Goal: Use online tool/utility: Utilize a website feature to perform a specific function

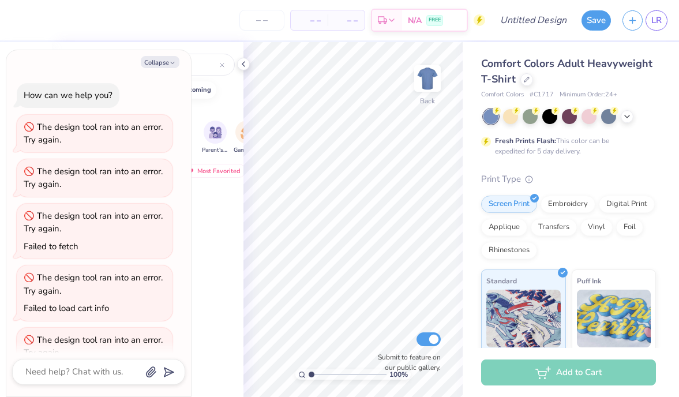
scroll to position [282, 0]
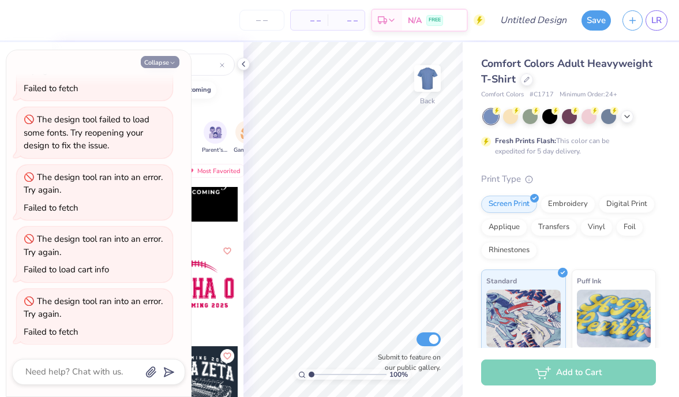
click at [164, 63] on button "Collapse" at bounding box center [160, 62] width 39 height 12
type textarea "x"
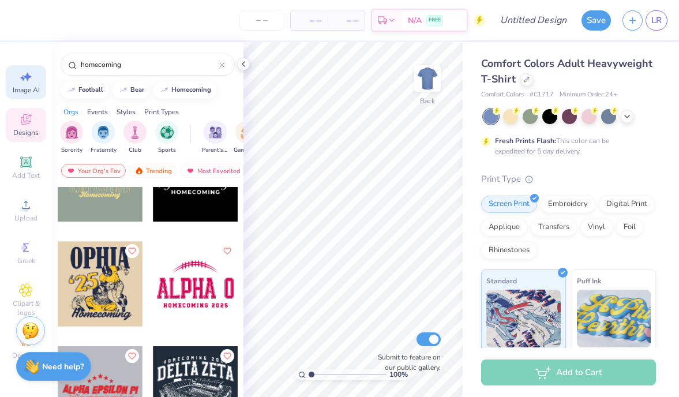
click at [27, 87] on span "Image AI" at bounding box center [26, 89] width 27 height 9
select select "4"
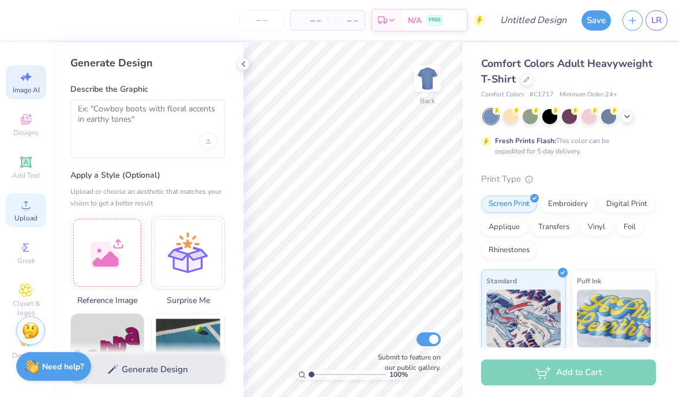
click at [29, 219] on span "Upload" at bounding box center [25, 218] width 23 height 9
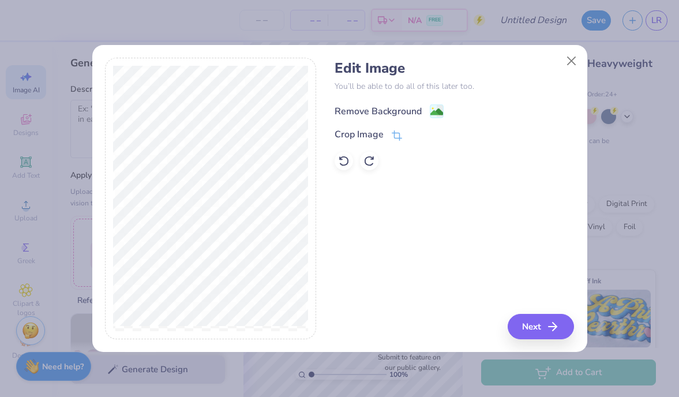
click at [376, 107] on div "Remove Background" at bounding box center [378, 111] width 87 height 14
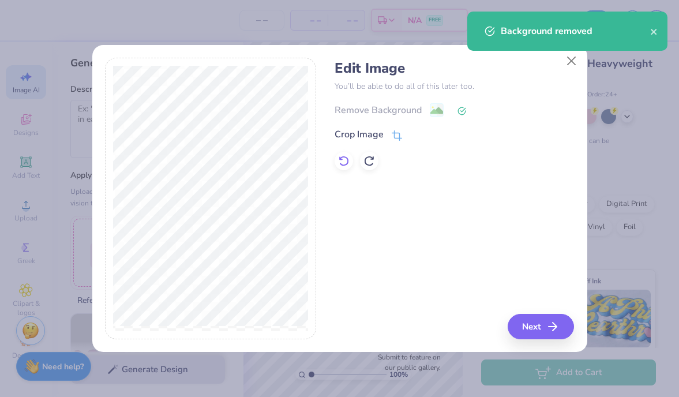
click at [343, 159] on icon at bounding box center [344, 161] width 12 height 12
click at [343, 160] on icon at bounding box center [344, 161] width 12 height 12
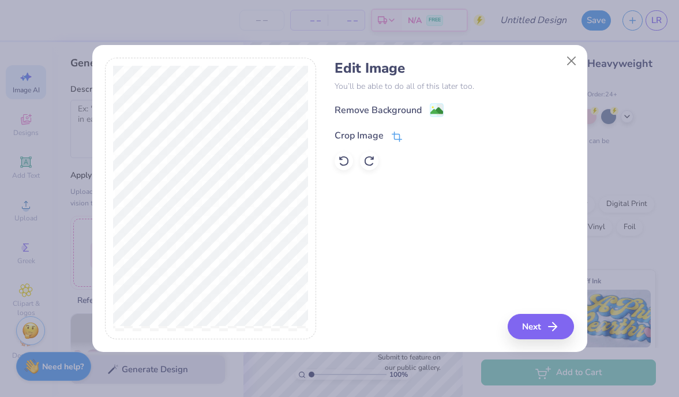
click at [392, 139] on icon at bounding box center [397, 137] width 10 height 10
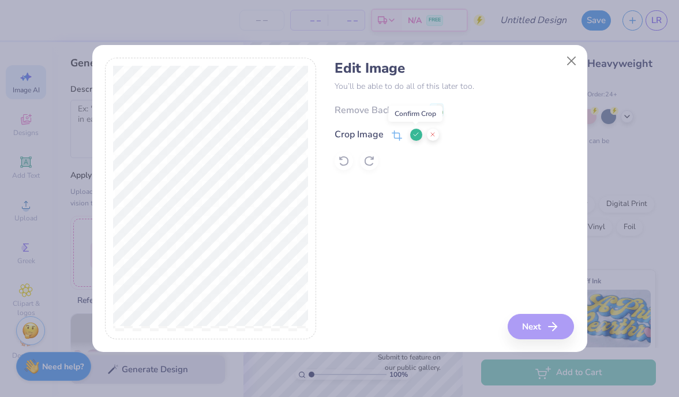
click at [417, 133] on icon at bounding box center [416, 134] width 7 height 7
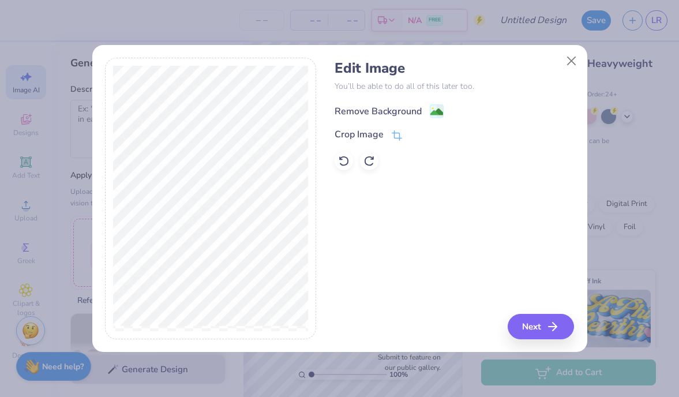
click at [433, 109] on circle at bounding box center [433, 109] width 2 height 2
click at [571, 57] on button "Close" at bounding box center [571, 61] width 22 height 22
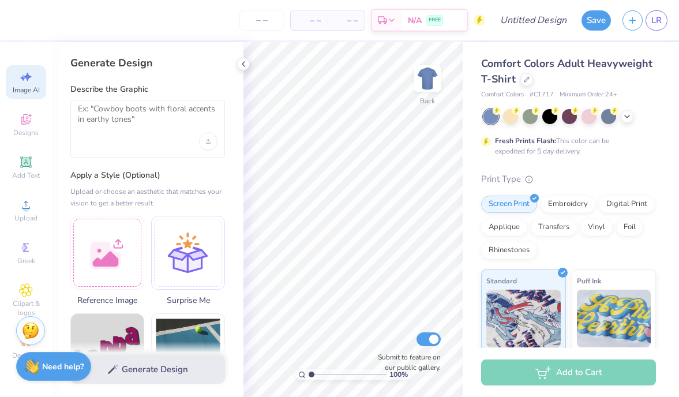
click at [29, 88] on span "Image AI" at bounding box center [26, 89] width 27 height 9
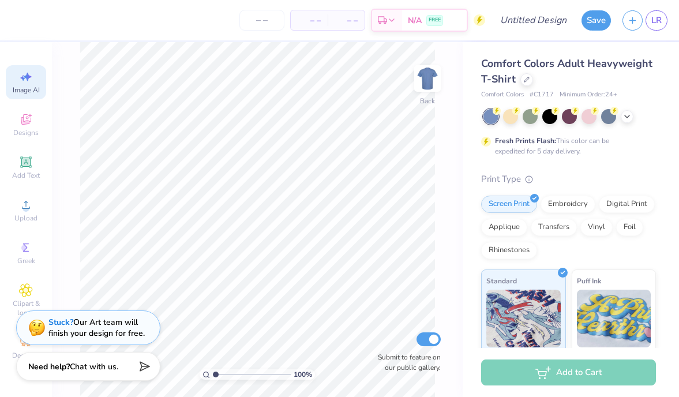
click at [31, 90] on span "Image AI" at bounding box center [26, 89] width 27 height 9
select select "4"
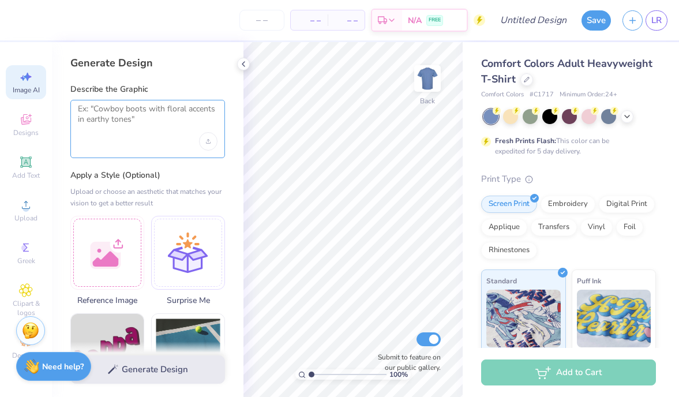
click at [142, 127] on textarea at bounding box center [148, 118] width 140 height 29
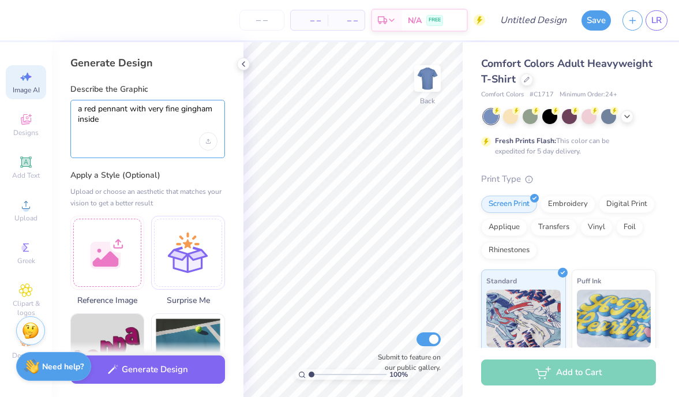
click at [166, 108] on textarea "a red pennant with very fine gingham inside" at bounding box center [148, 118] width 140 height 29
type textarea "a red pennant with very very fine gingham inside"
click at [211, 144] on div "Upload image" at bounding box center [208, 141] width 18 height 18
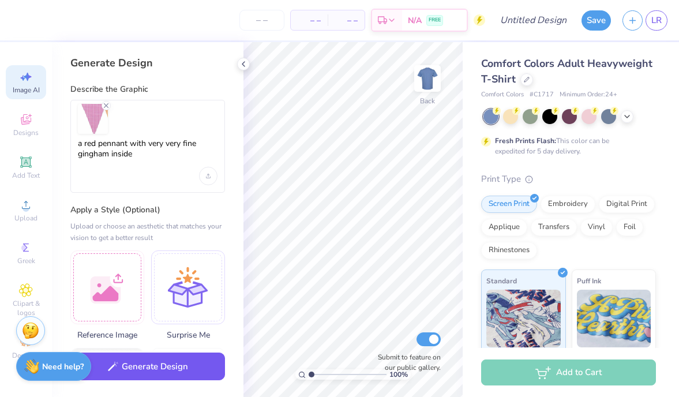
click at [163, 373] on button "Generate Design" at bounding box center [147, 367] width 155 height 28
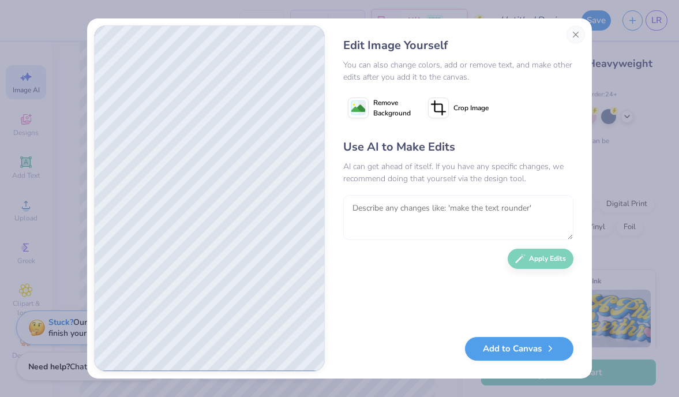
click at [421, 204] on textarea at bounding box center [458, 217] width 230 height 45
type textarea "make gingham A LOT smaller"
click at [543, 261] on button "Apply Edits" at bounding box center [541, 256] width 66 height 20
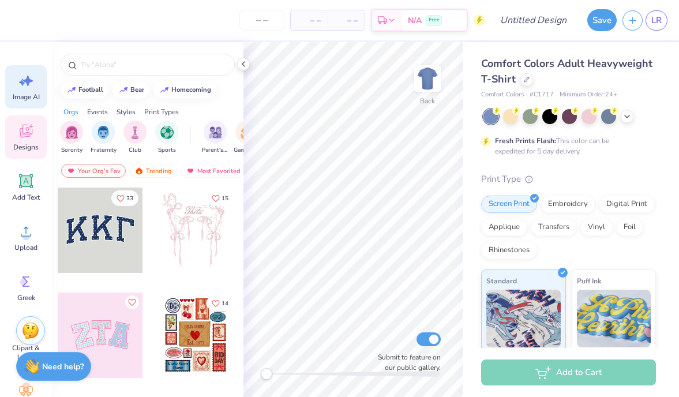
click at [21, 90] on div "Image AI" at bounding box center [26, 86] width 42 height 43
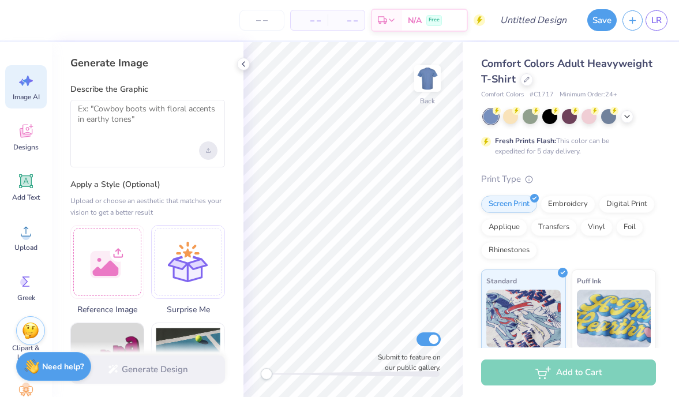
click at [203, 156] on div "Upload image" at bounding box center [208, 150] width 18 height 18
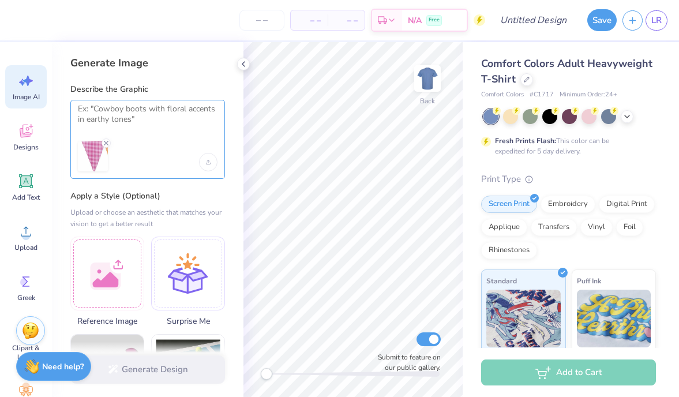
click at [99, 121] on textarea at bounding box center [148, 118] width 140 height 29
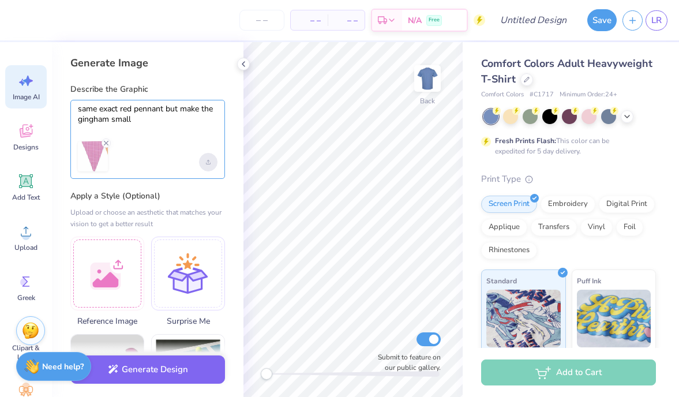
type textarea "same exact red pennant but make the gingham small"
click at [208, 162] on icon "Upload image" at bounding box center [208, 161] width 0 height 3
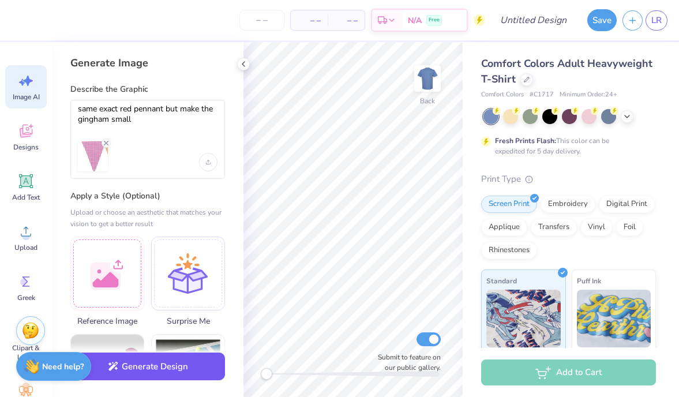
click at [145, 374] on button "Generate Design" at bounding box center [147, 367] width 155 height 28
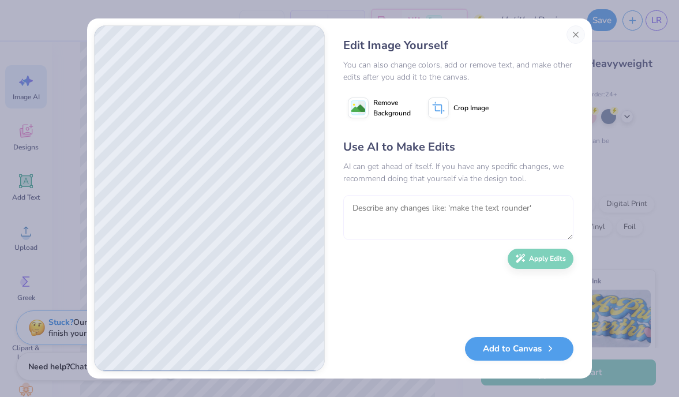
click at [386, 212] on textarea at bounding box center [458, 217] width 230 height 45
type textarea "make the gingham smaller"
click at [540, 266] on div "Use AI to Make Edits AI can get ahead of itself. If you have any specific chang…" at bounding box center [458, 232] width 230 height 187
click at [540, 261] on button "Apply Edits" at bounding box center [541, 259] width 66 height 20
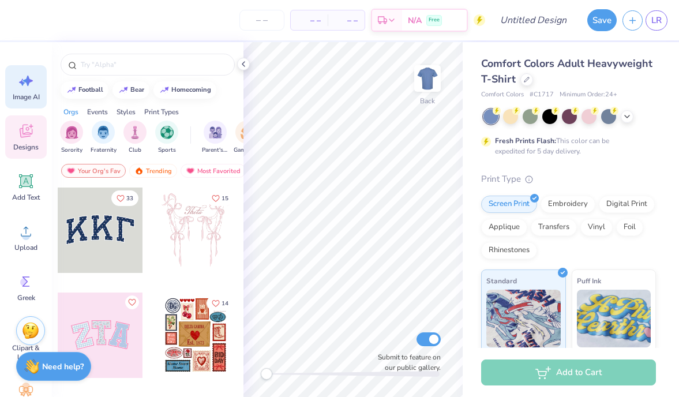
click at [31, 86] on icon at bounding box center [25, 80] width 17 height 17
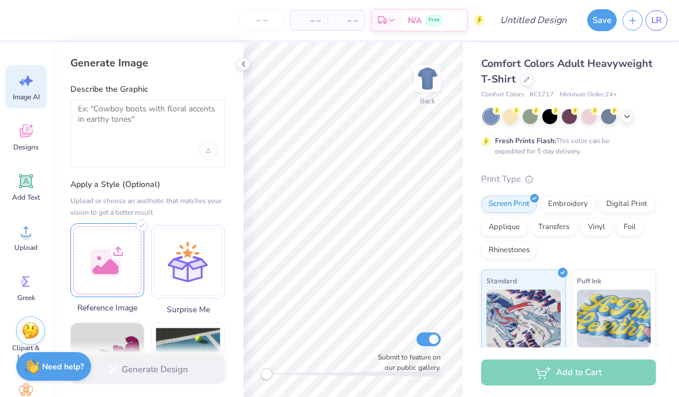
click at [119, 249] on div at bounding box center [107, 260] width 74 height 74
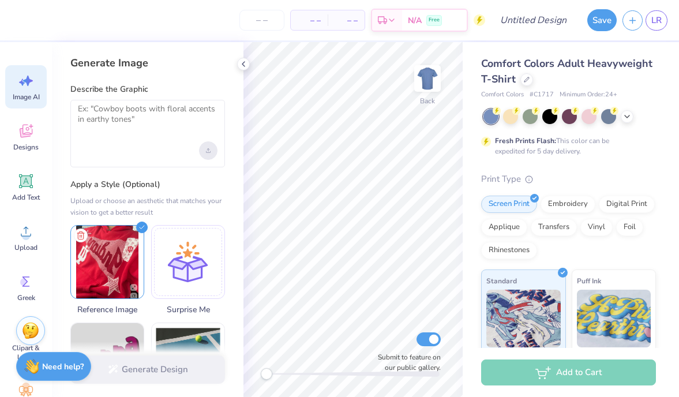
click at [213, 150] on div "Upload image" at bounding box center [208, 150] width 18 height 18
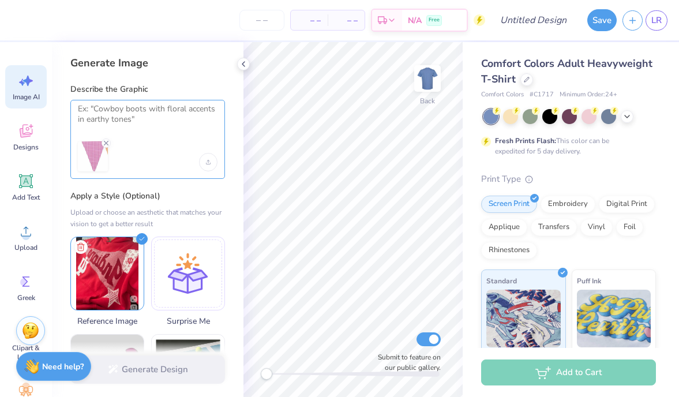
click at [141, 110] on textarea at bounding box center [148, 118] width 140 height 29
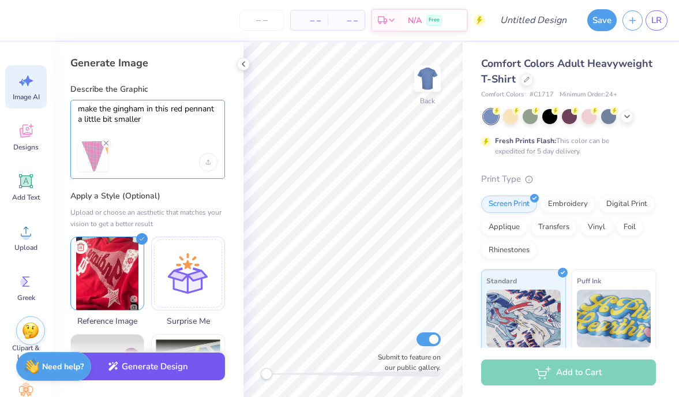
type textarea "make the gingham in this red pennant a little bit smaller"
click at [148, 369] on button "Generate Design" at bounding box center [147, 367] width 155 height 28
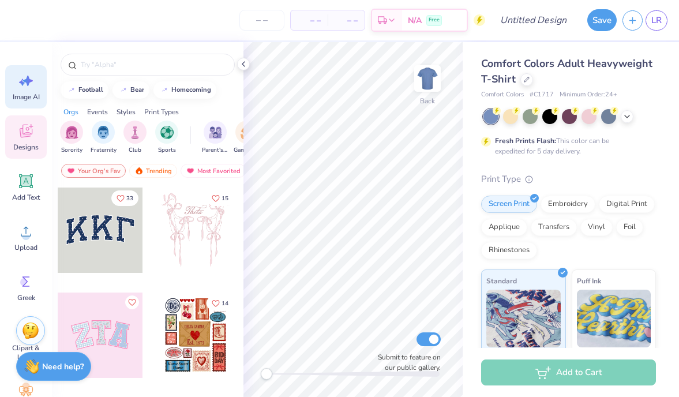
click at [34, 78] on icon at bounding box center [25, 80] width 17 height 17
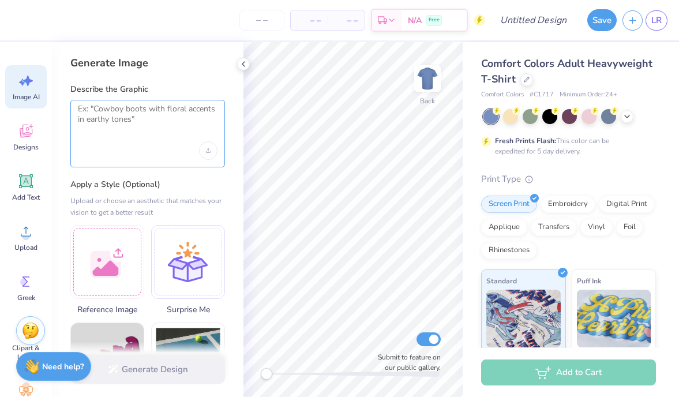
click at [101, 119] on textarea at bounding box center [148, 118] width 140 height 29
click at [203, 153] on div "Upload image" at bounding box center [208, 150] width 18 height 18
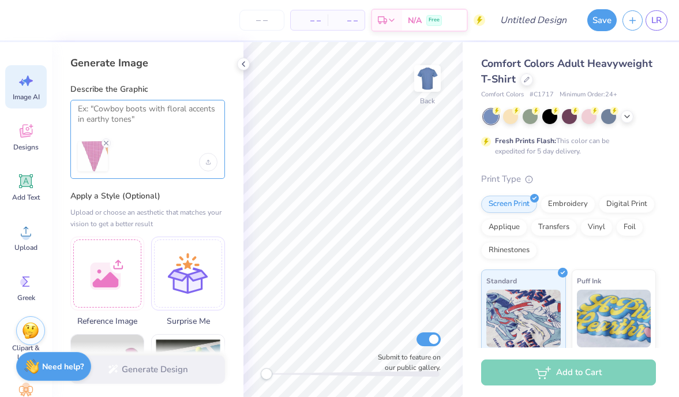
click at [107, 114] on textarea at bounding box center [148, 118] width 140 height 29
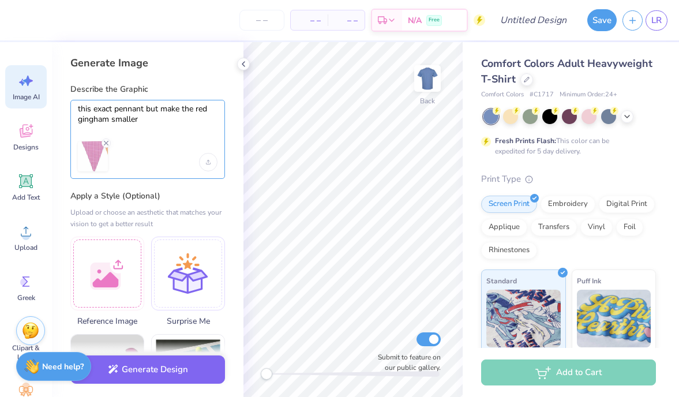
click at [111, 119] on textarea "this exact pennant but make the red gingham smaller" at bounding box center [148, 118] width 140 height 29
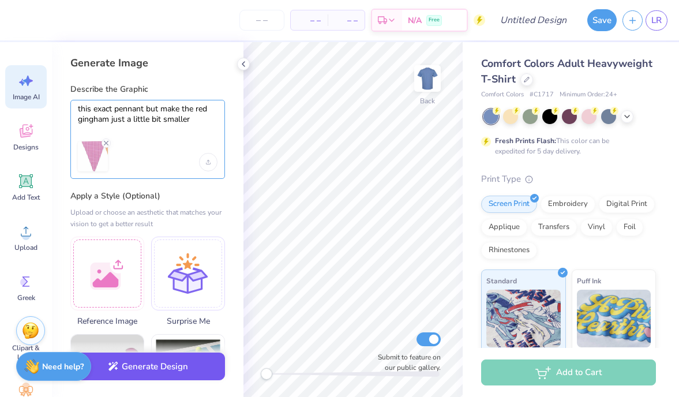
type textarea "this exact pennant but make the red gingham just a little bit smaller"
click at [134, 361] on button "Generate Design" at bounding box center [147, 367] width 155 height 28
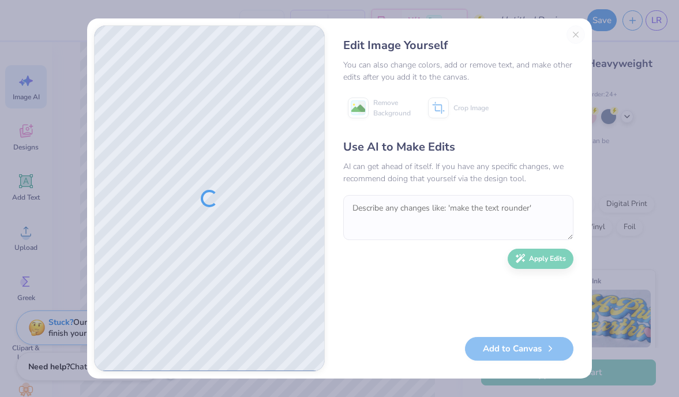
click at [574, 33] on div "Edit Image Yourself You can also change colors, add or remove text, and make ot…" at bounding box center [458, 198] width 253 height 346
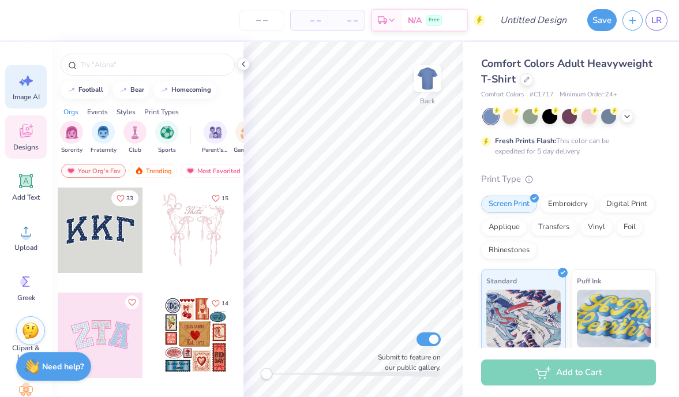
click at [23, 79] on icon at bounding box center [25, 80] width 17 height 17
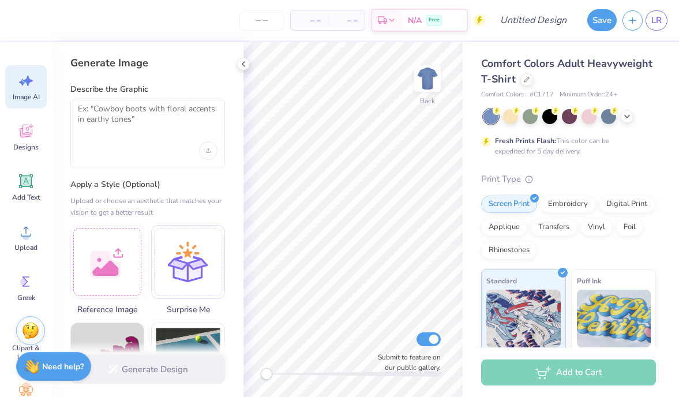
click at [218, 151] on div at bounding box center [147, 134] width 155 height 68
click at [197, 151] on div at bounding box center [148, 150] width 140 height 18
click at [208, 152] on icon "Upload image" at bounding box center [208, 150] width 5 height 5
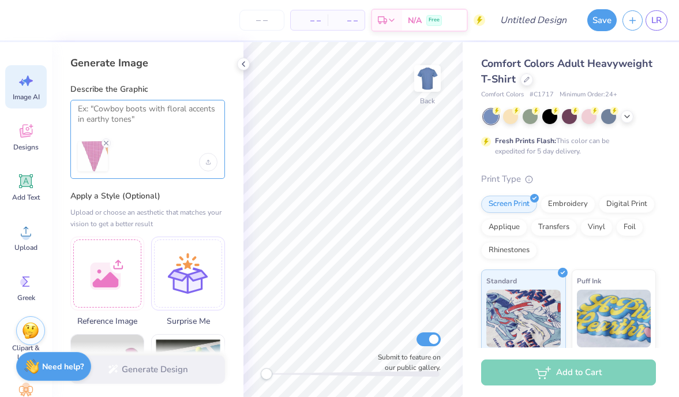
click at [154, 111] on textarea at bounding box center [148, 118] width 140 height 29
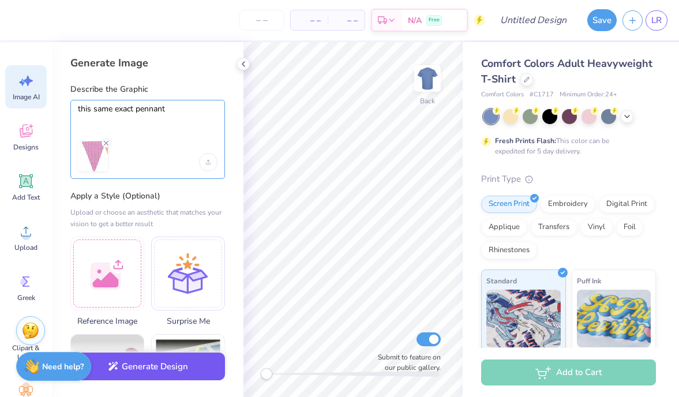
type textarea "this same exact pennant"
click at [148, 371] on button "Generate Design" at bounding box center [147, 367] width 155 height 28
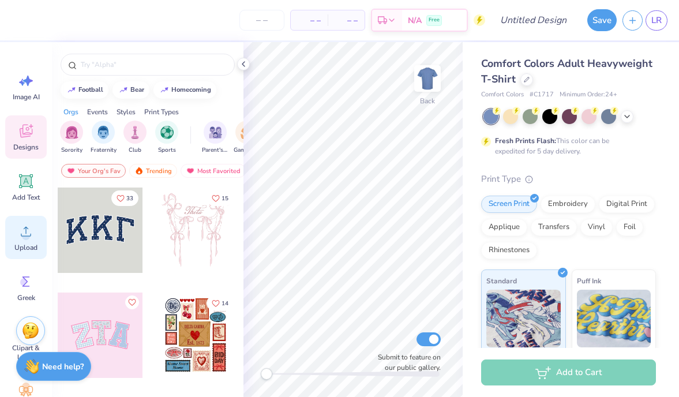
click at [28, 228] on icon at bounding box center [25, 231] width 17 height 17
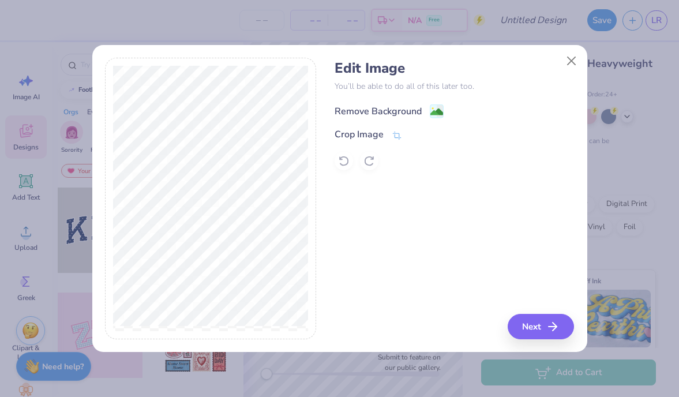
click at [370, 110] on div "Remove Background" at bounding box center [378, 111] width 87 height 14
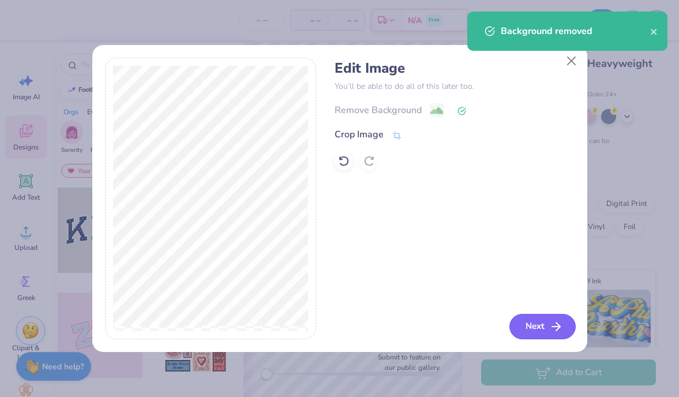
click at [534, 326] on button "Next" at bounding box center [543, 326] width 66 height 25
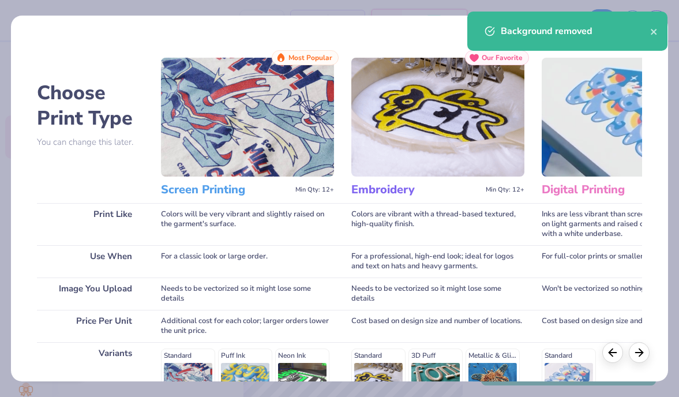
scroll to position [178, 0]
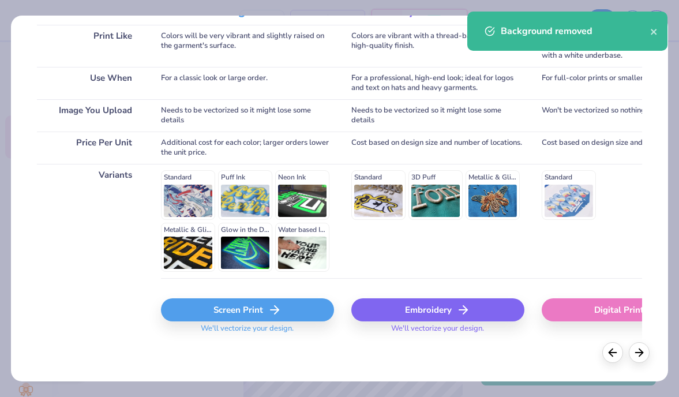
click at [231, 313] on div "Screen Print" at bounding box center [247, 309] width 173 height 23
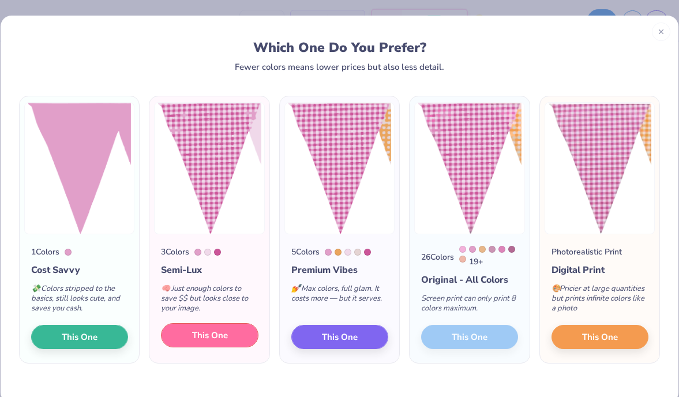
click at [215, 339] on span "This One" at bounding box center [210, 335] width 36 height 13
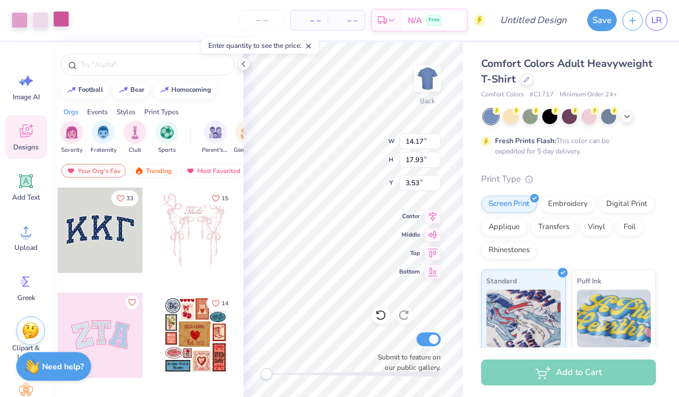
click at [62, 21] on div at bounding box center [61, 19] width 16 height 16
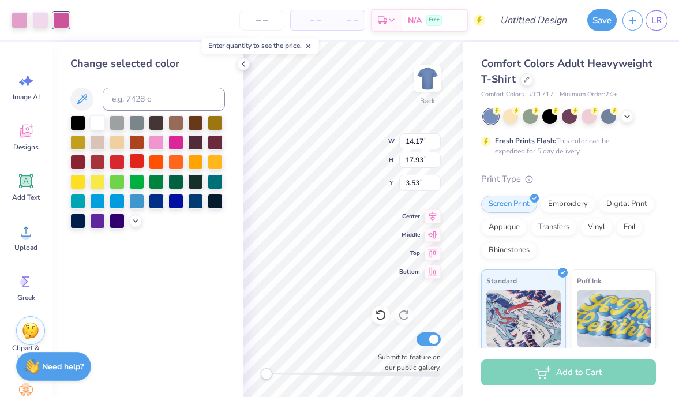
click at [136, 162] on div at bounding box center [136, 161] width 15 height 15
click at [42, 23] on div at bounding box center [40, 19] width 16 height 16
click at [95, 124] on div at bounding box center [97, 121] width 15 height 15
click at [380, 321] on div at bounding box center [381, 315] width 18 height 18
type input "6.06"
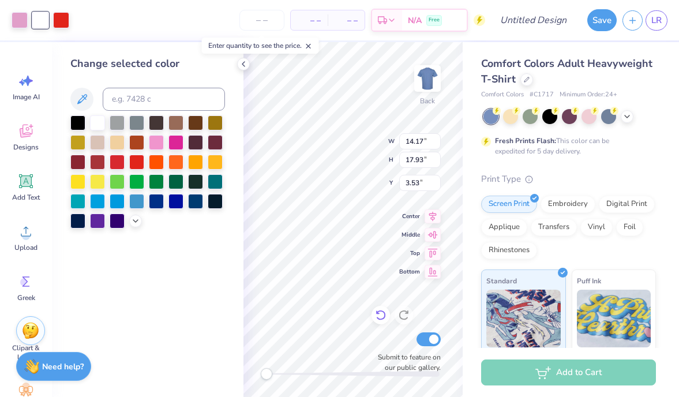
type input "7.66"
type input "13.80"
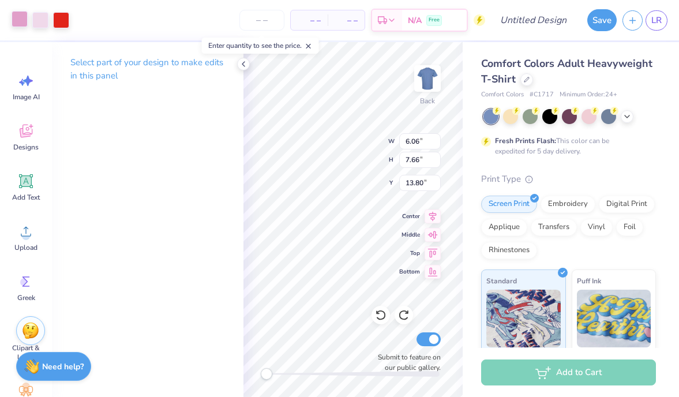
click at [27, 25] on div at bounding box center [20, 19] width 16 height 16
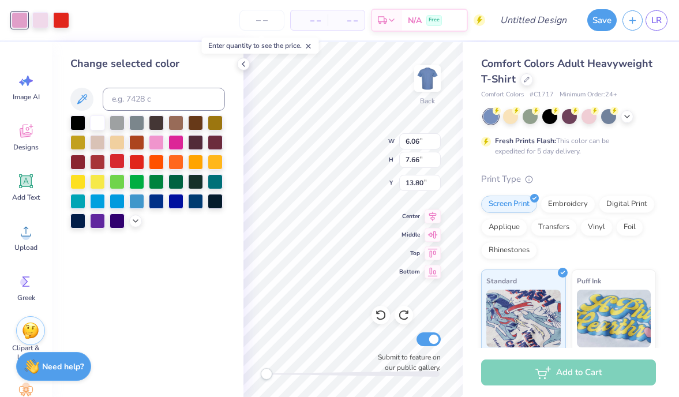
click at [119, 162] on div at bounding box center [117, 161] width 15 height 15
click at [118, 160] on div at bounding box center [117, 161] width 15 height 15
click at [136, 164] on div at bounding box center [136, 161] width 15 height 15
click at [384, 315] on icon at bounding box center [381, 315] width 12 height 12
click at [380, 315] on icon at bounding box center [381, 315] width 12 height 12
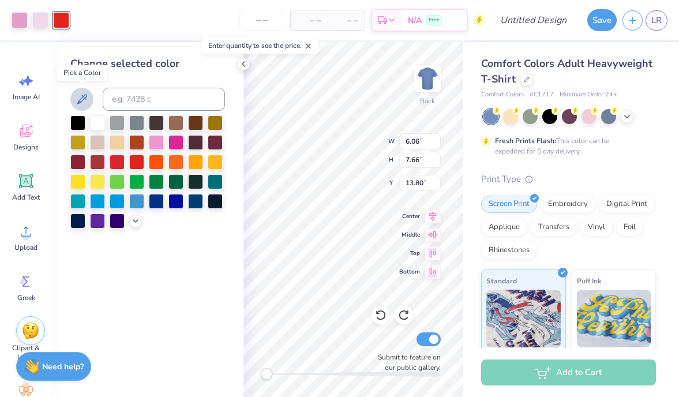
click at [88, 102] on icon at bounding box center [82, 99] width 14 height 14
click at [379, 315] on icon at bounding box center [381, 315] width 12 height 12
click at [21, 20] on div at bounding box center [20, 19] width 16 height 16
click at [82, 94] on icon at bounding box center [82, 99] width 14 height 14
click at [61, 22] on div at bounding box center [61, 19] width 16 height 16
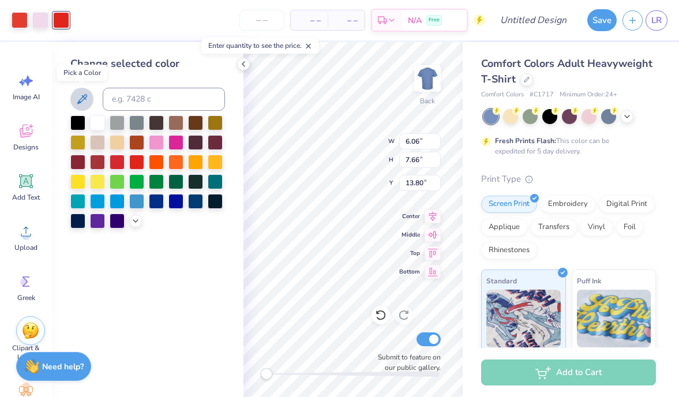
click at [81, 95] on icon at bounding box center [82, 99] width 14 height 14
click at [39, 14] on div at bounding box center [40, 19] width 16 height 16
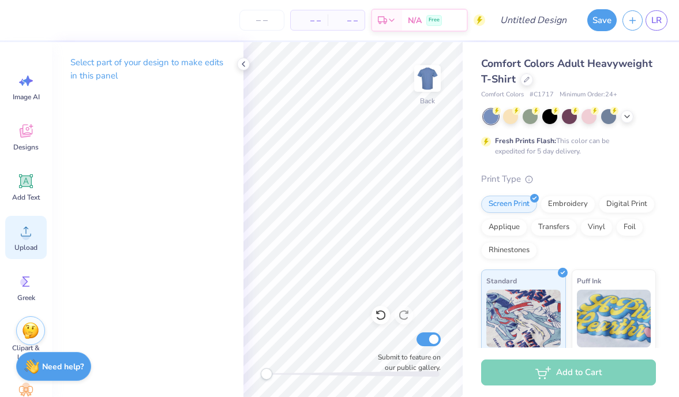
click at [27, 243] on span "Upload" at bounding box center [25, 247] width 23 height 9
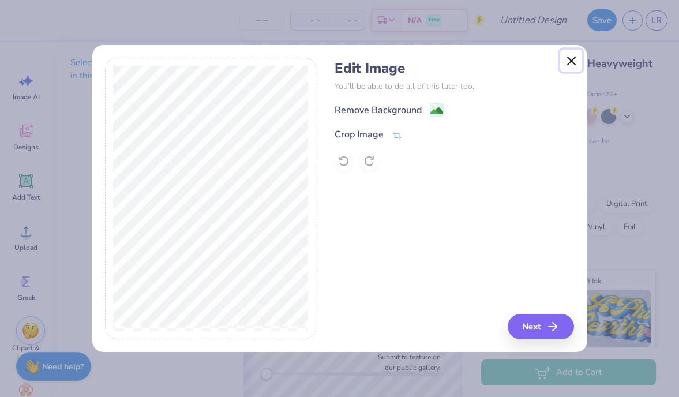
click at [569, 57] on button "Close" at bounding box center [571, 61] width 22 height 22
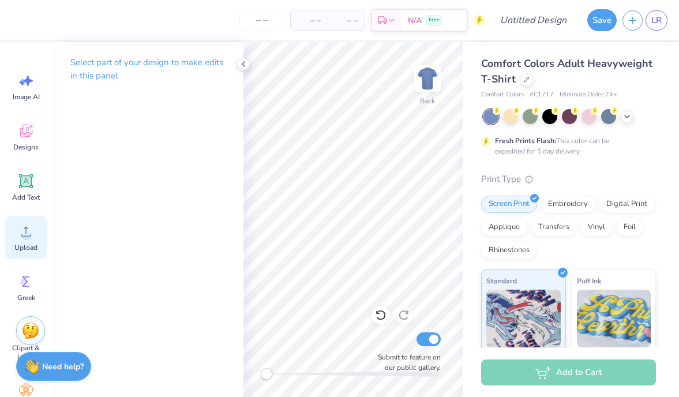
click at [24, 244] on span "Upload" at bounding box center [25, 247] width 23 height 9
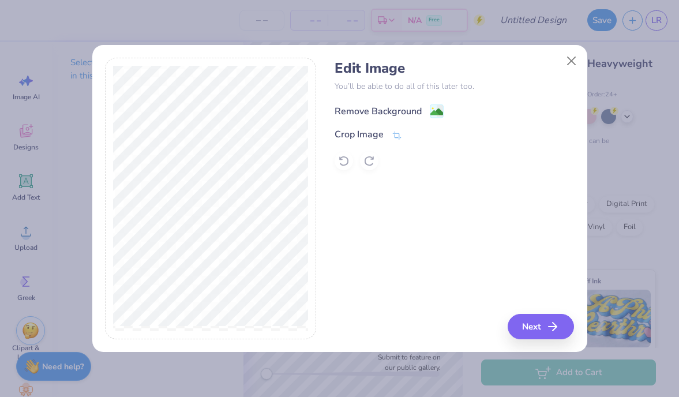
click at [379, 110] on div "Remove Background" at bounding box center [378, 111] width 87 height 14
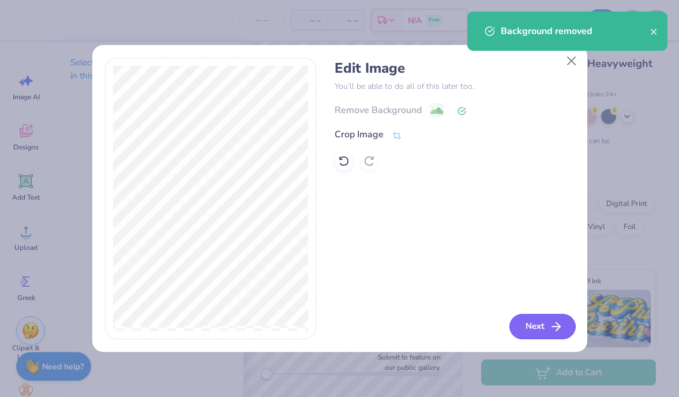
click at [546, 327] on button "Next" at bounding box center [543, 326] width 66 height 25
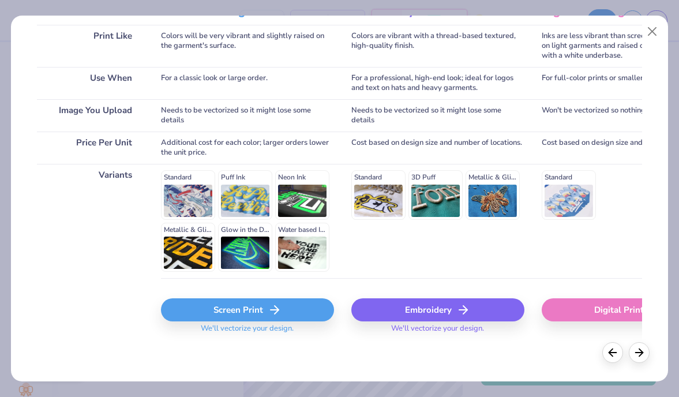
click at [239, 308] on div "Screen Print" at bounding box center [247, 309] width 173 height 23
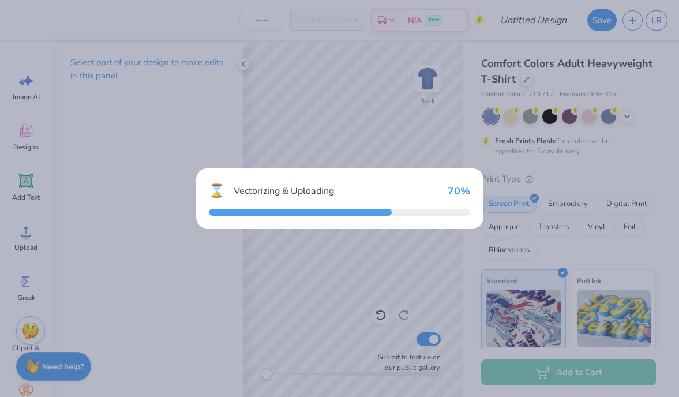
click at [451, 145] on div "⌛ Vectorizing & Uploading 70 %" at bounding box center [339, 198] width 679 height 397
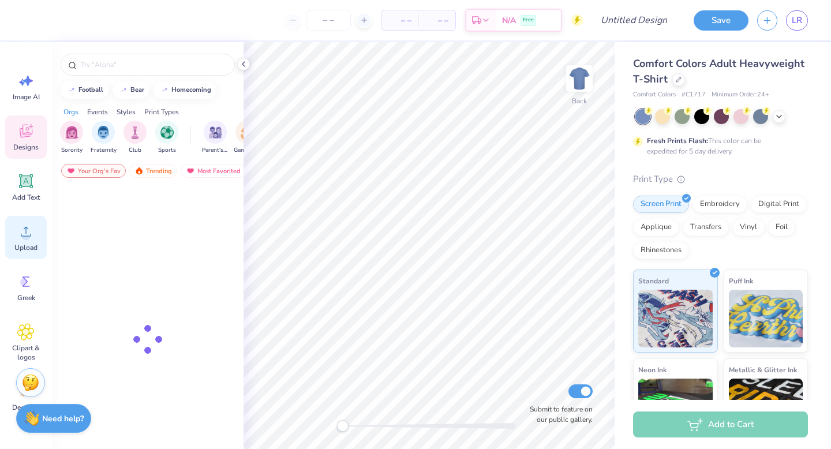
click at [18, 252] on span "Upload" at bounding box center [25, 247] width 23 height 9
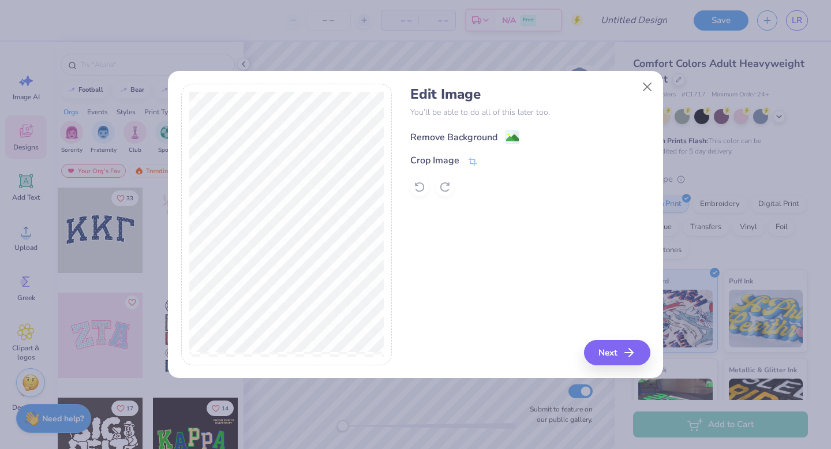
click at [439, 137] on div "Remove Background" at bounding box center [453, 137] width 87 height 14
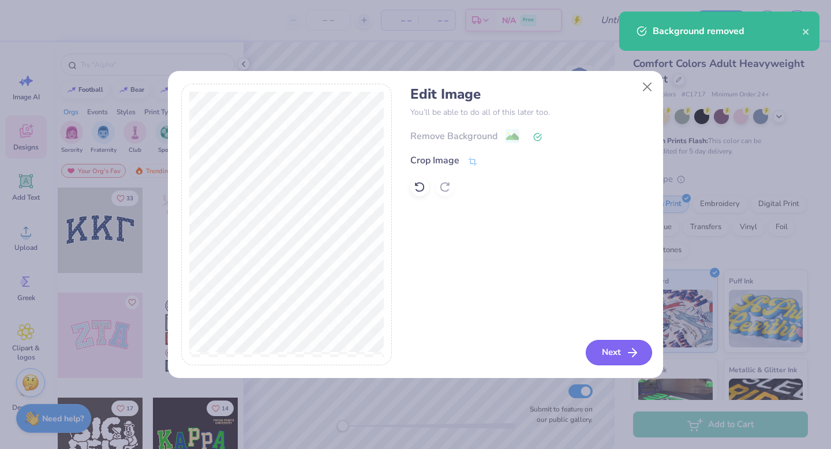
click at [633, 349] on polyline "button" at bounding box center [635, 353] width 4 height 8
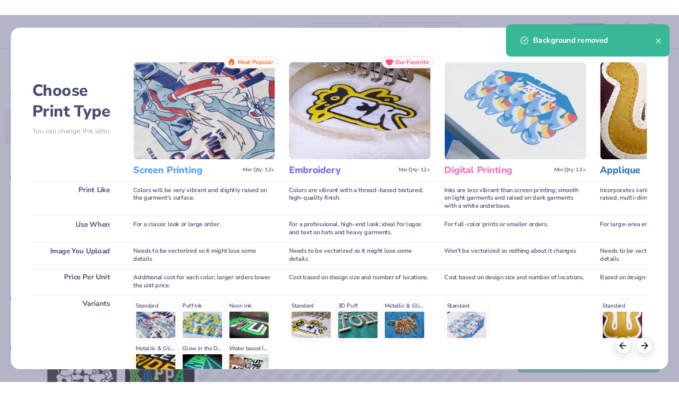
scroll to position [126, 0]
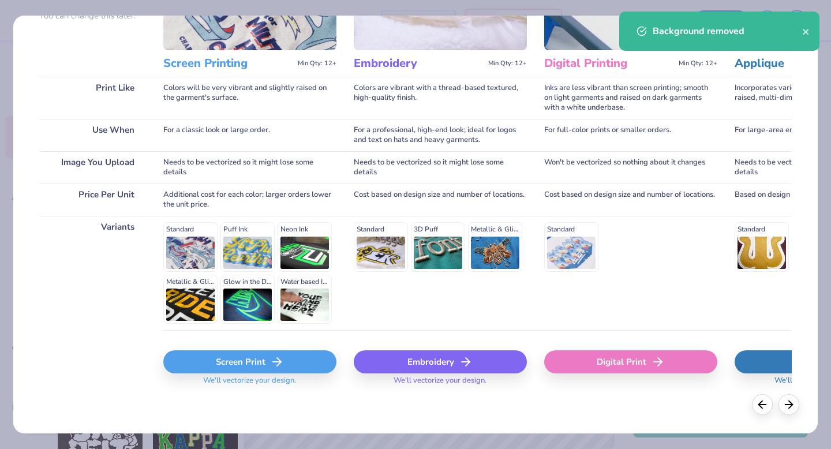
click at [249, 358] on div "Screen Print" at bounding box center [249, 361] width 173 height 23
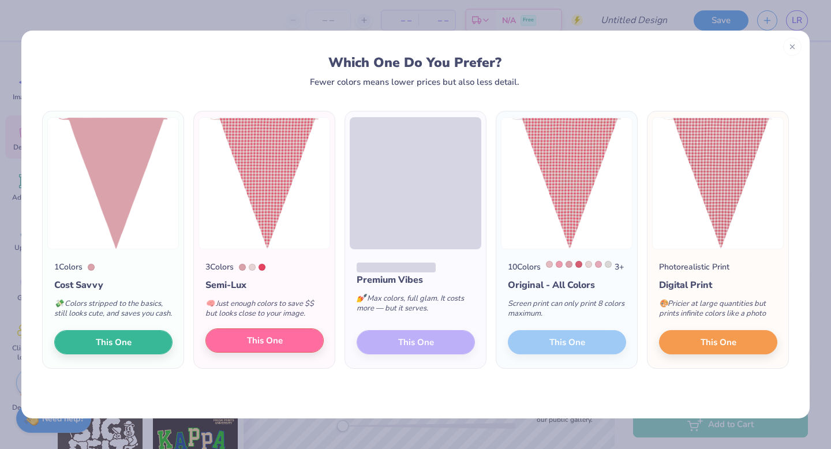
click at [255, 347] on span "This One" at bounding box center [265, 340] width 36 height 13
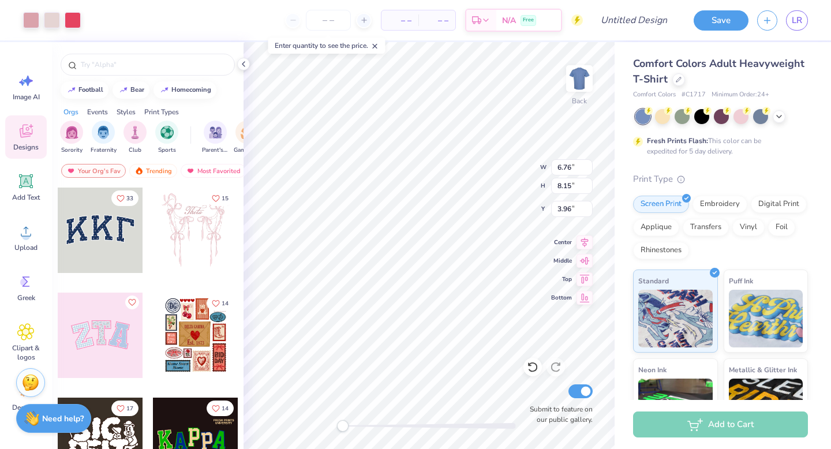
type input "6.76"
type input "8.15"
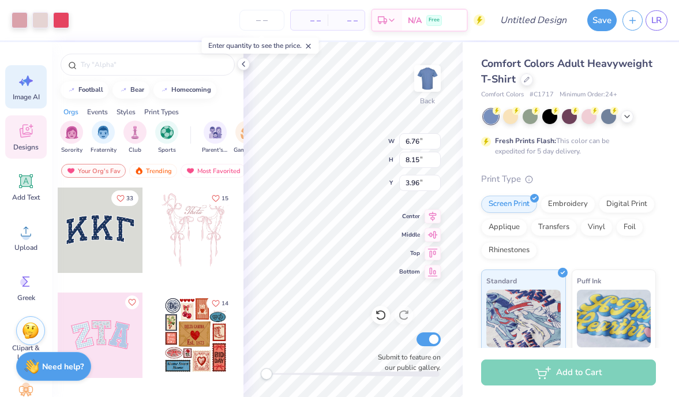
click at [319, 145] on div "Art colors – – Per Item – – Total Est. Delivery N/A Free Design Title Save LR I…" at bounding box center [339, 198] width 679 height 397
drag, startPoint x: 8, startPoint y: 106, endPoint x: 414, endPoint y: 219, distance: 421.9
click at [414, 219] on div "Back W 6.76 6.76 " H 8.15 8.15 " Y 3.96 3.96 " Center Middle Top Bottom Submit …" at bounding box center [353, 219] width 219 height 355
click at [421, 233] on div "Back W 9.09 9.09 " H 7.49 7.49 " Y 4.52 4.52 " Center Middle Top Bottom Submit …" at bounding box center [353, 219] width 219 height 355
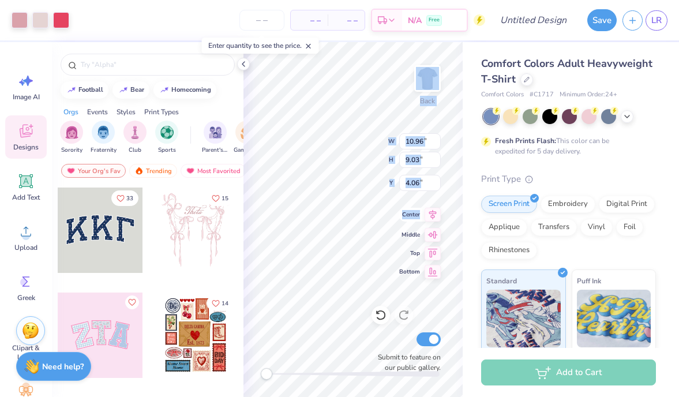
click at [379, 206] on div "Back W 10.96 10.96 " H 9.03 9.03 " Y 4.06 4.06 " Center Middle Top Bottom Submi…" at bounding box center [353, 219] width 219 height 355
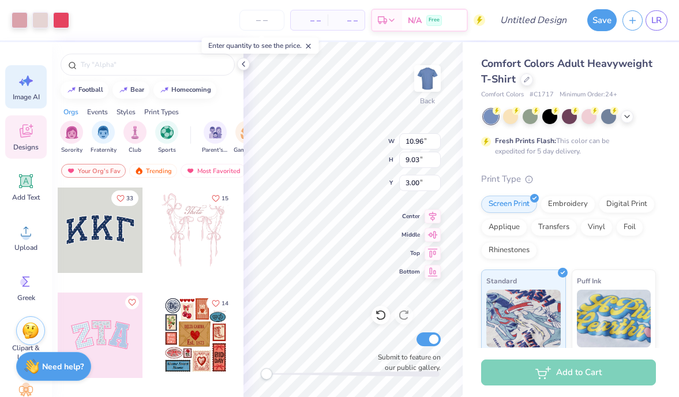
click at [28, 93] on span "Image AI" at bounding box center [26, 96] width 27 height 9
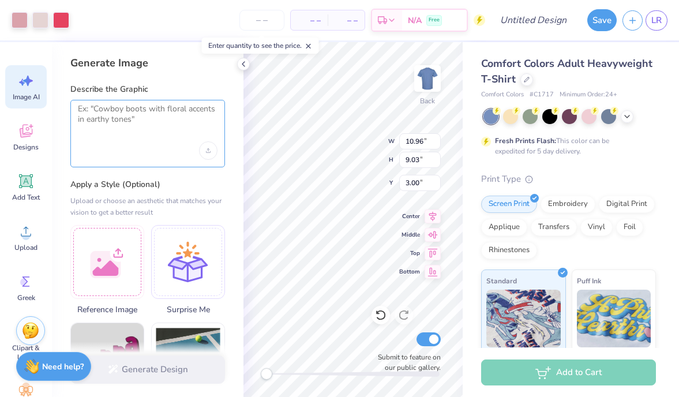
click at [104, 117] on textarea at bounding box center [148, 118] width 140 height 29
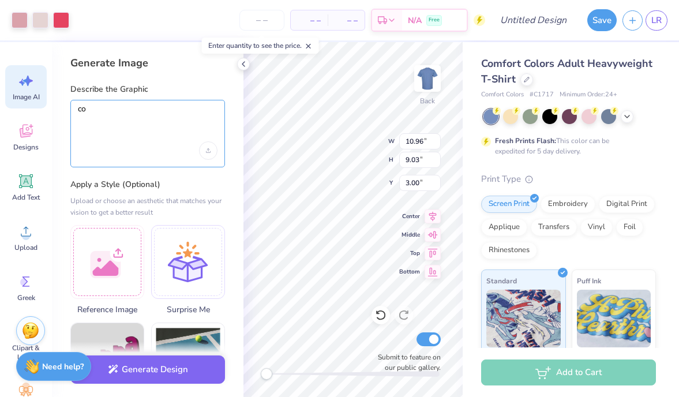
type textarea "c"
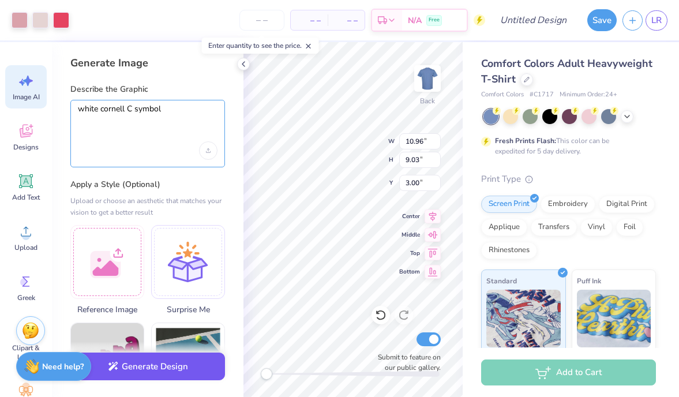
type textarea "white cornell C symbol"
click at [169, 373] on button "Generate Design" at bounding box center [147, 367] width 155 height 28
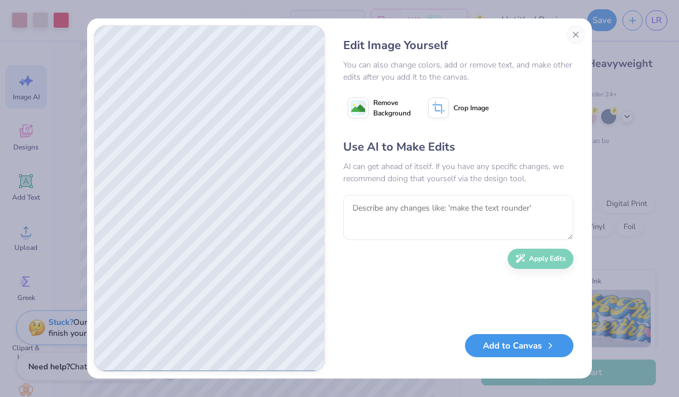
click at [514, 348] on button "Add to Canvas" at bounding box center [519, 346] width 109 height 24
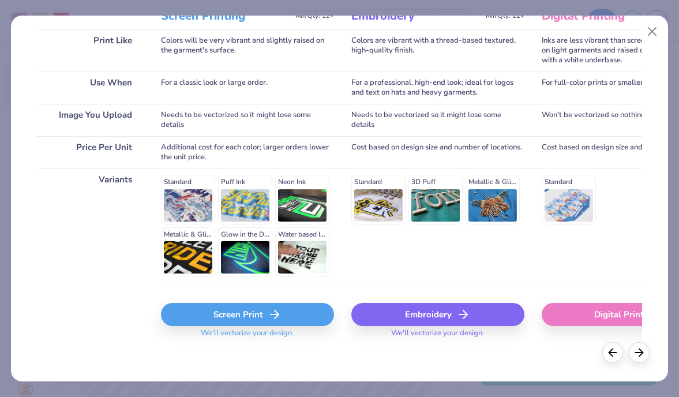
scroll to position [178, 0]
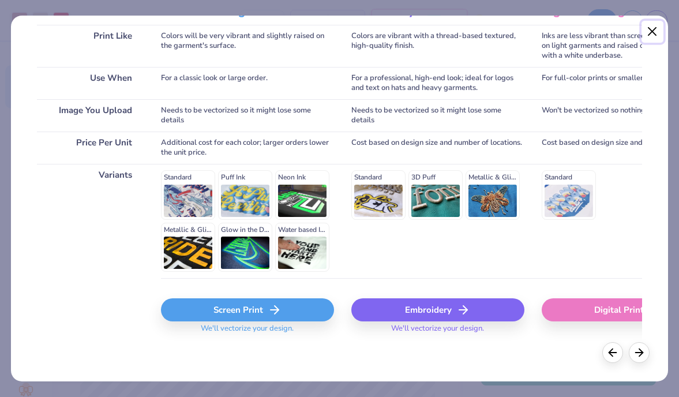
click at [654, 31] on button "Close" at bounding box center [653, 32] width 22 height 22
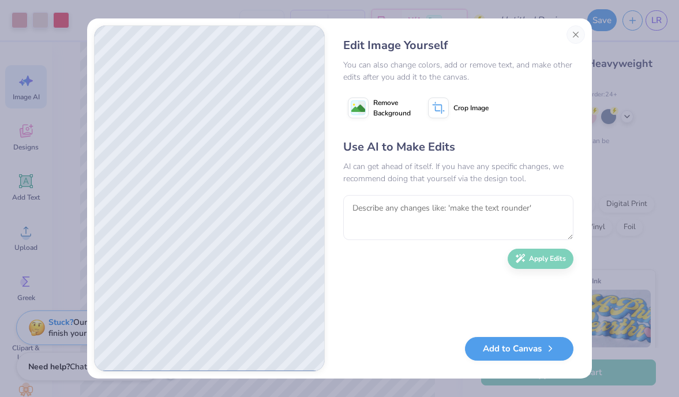
click at [387, 106] on span "Remove Background" at bounding box center [392, 108] width 38 height 21
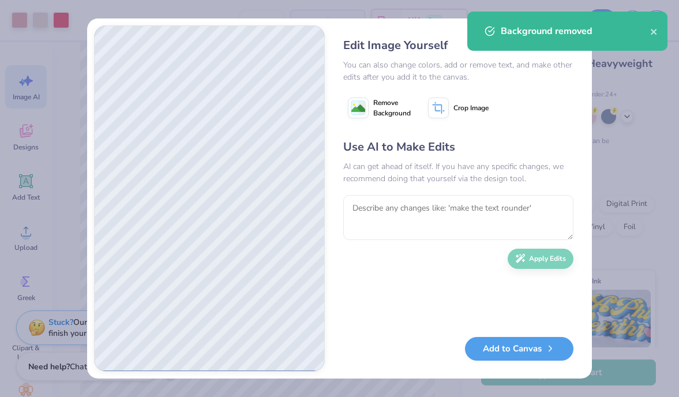
click at [364, 112] on image at bounding box center [358, 109] width 14 height 14
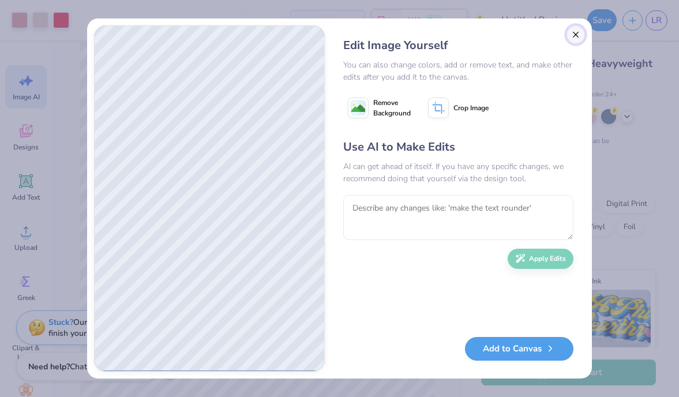
click at [574, 29] on button "Close" at bounding box center [576, 34] width 18 height 18
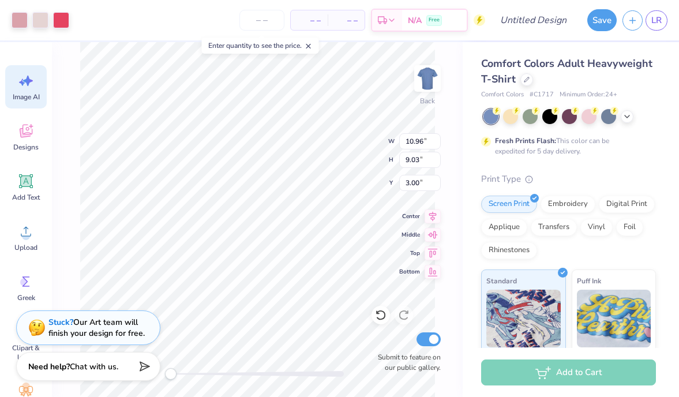
click at [29, 91] on div "Image AI" at bounding box center [26, 86] width 42 height 43
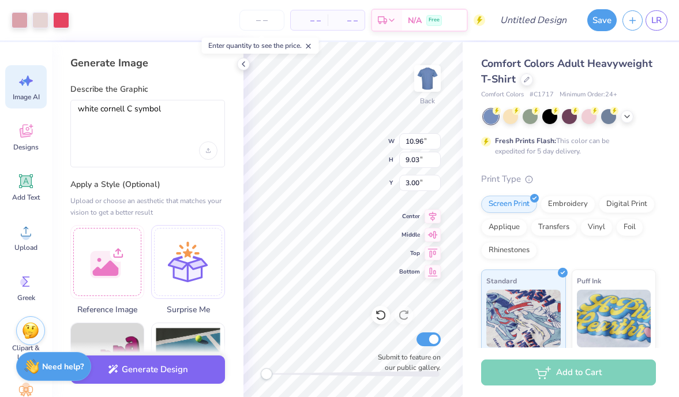
scroll to position [0, 0]
drag, startPoint x: 178, startPoint y: 114, endPoint x: 166, endPoint y: 133, distance: 22.9
click at [166, 133] on div "white cornell C symbol" at bounding box center [147, 134] width 155 height 68
click at [213, 153] on div "Upload image" at bounding box center [208, 150] width 18 height 18
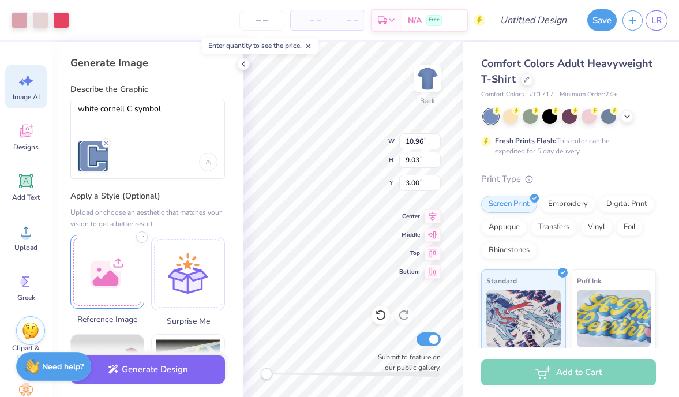
scroll to position [3, 0]
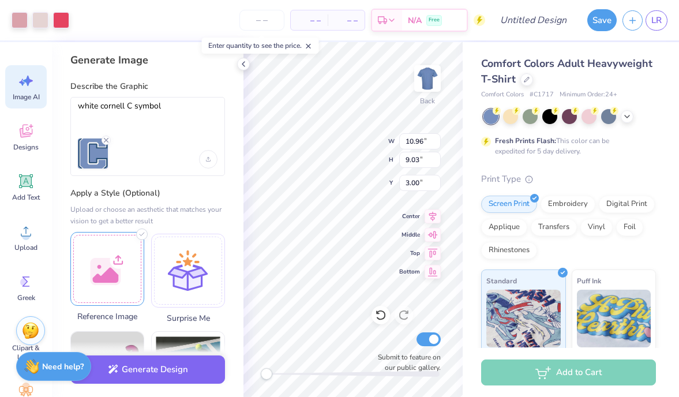
click at [126, 256] on div at bounding box center [107, 269] width 74 height 74
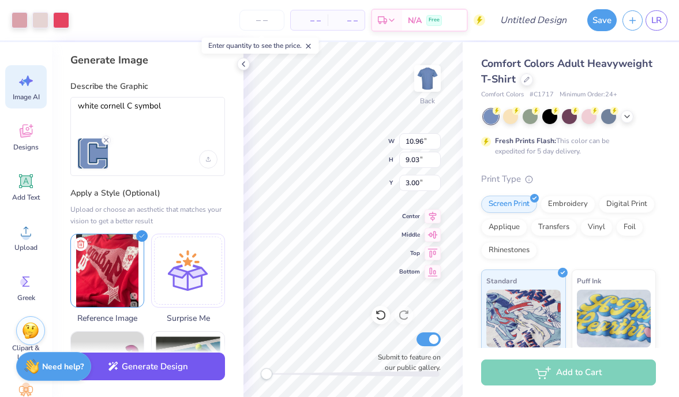
click at [186, 370] on button "Generate Design" at bounding box center [147, 367] width 155 height 28
